Goal: Transaction & Acquisition: Download file/media

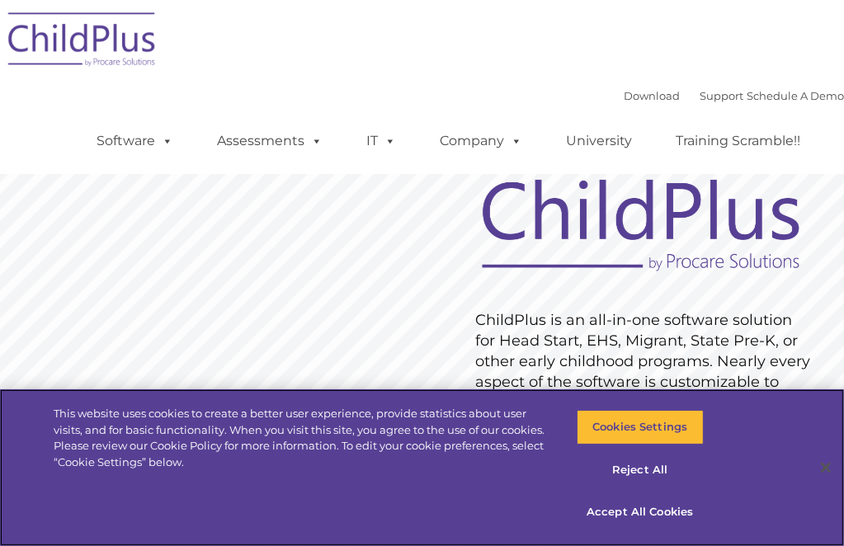
click at [624, 104] on div "Download Support | Schedule A Demo " at bounding box center [734, 95] width 220 height 25
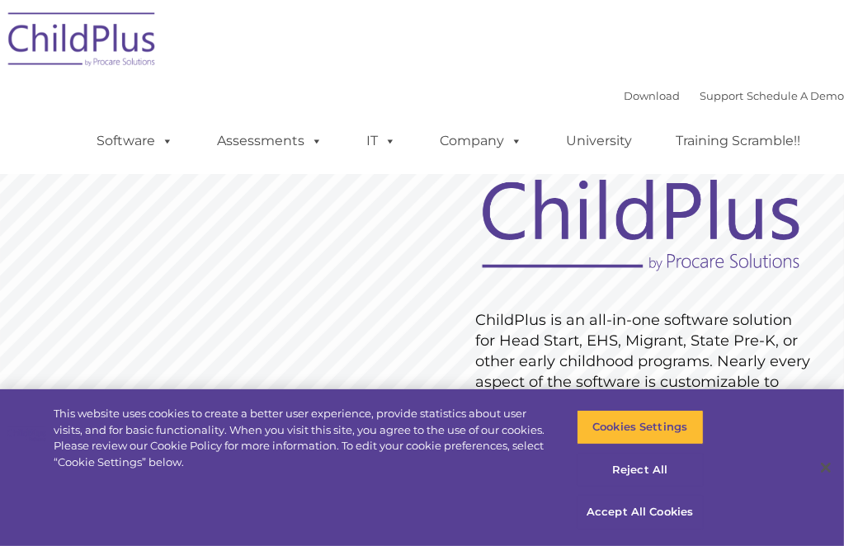
click at [624, 104] on div "Download Support | Schedule A Demo " at bounding box center [734, 95] width 220 height 25
click at [624, 92] on link "Download" at bounding box center [652, 95] width 56 height 13
click at [624, 90] on link "Download" at bounding box center [652, 95] width 56 height 13
